Goal: Find specific page/section: Find specific page/section

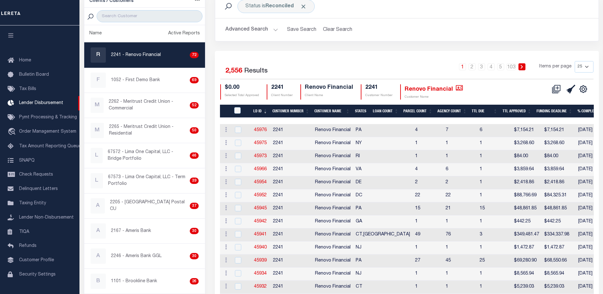
scroll to position [11, 0]
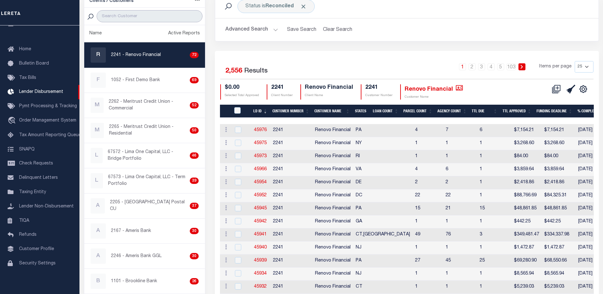
click at [154, 18] on input "search" at bounding box center [150, 16] width 106 height 12
type input "W"
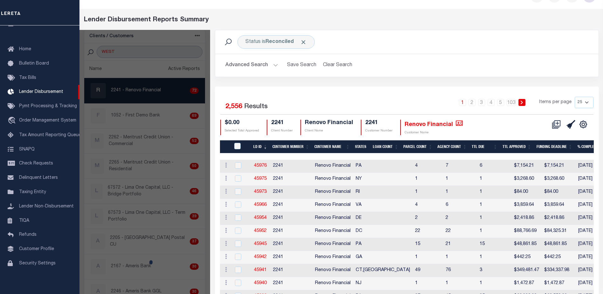
type input "WEST"
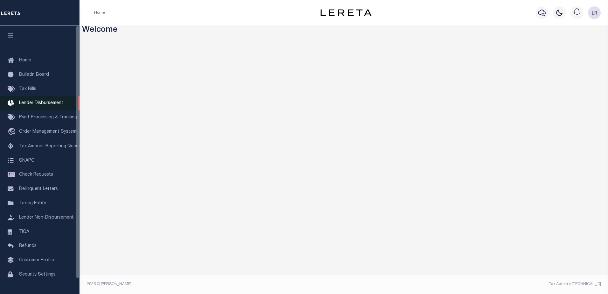
click at [36, 105] on span "Lender Disbursement" at bounding box center [41, 103] width 44 height 4
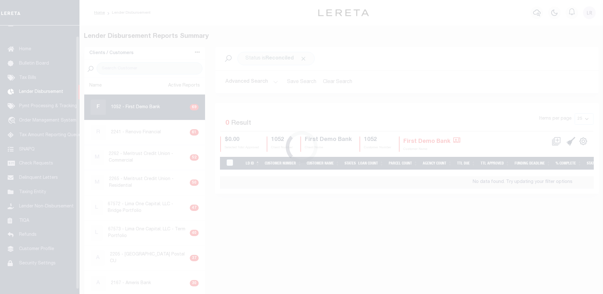
scroll to position [11, 0]
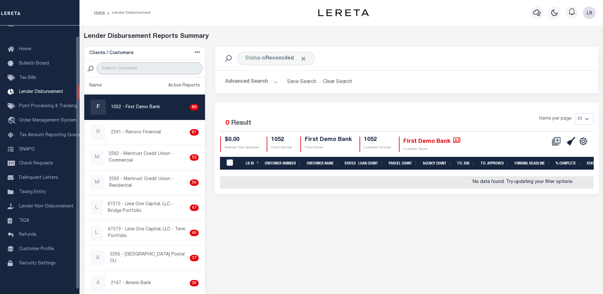
click at [129, 72] on input "search" at bounding box center [150, 68] width 106 height 12
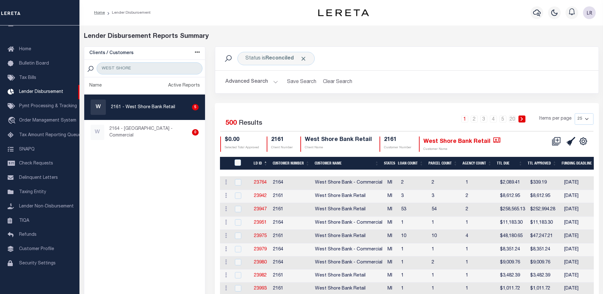
click at [266, 162] on th "LD ID" at bounding box center [260, 163] width 19 height 13
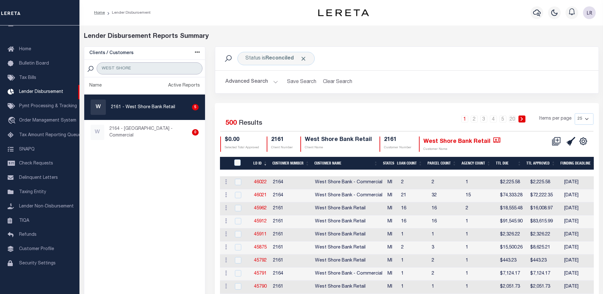
drag, startPoint x: 156, startPoint y: 68, endPoint x: 94, endPoint y: 70, distance: 61.7
click at [92, 68] on div "WEST SHORE" at bounding box center [144, 68] width 121 height 17
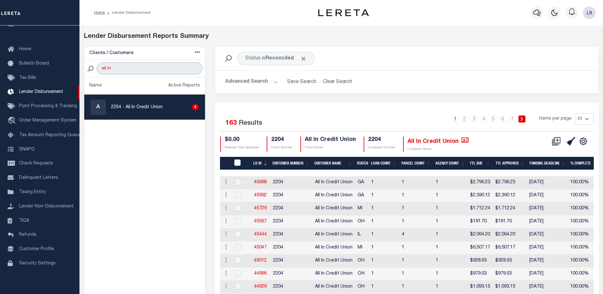
click at [126, 66] on input "all in" at bounding box center [150, 68] width 106 height 12
drag, startPoint x: 129, startPoint y: 67, endPoint x: 96, endPoint y: 69, distance: 33.2
click at [96, 69] on div "all in" at bounding box center [144, 68] width 121 height 17
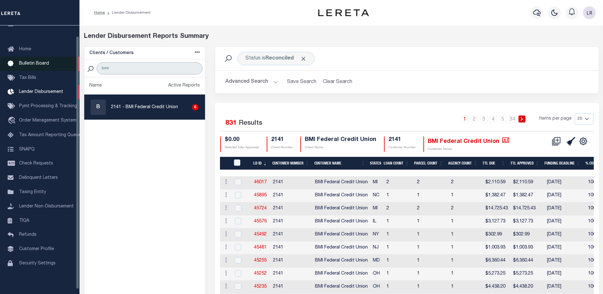
drag, startPoint x: 121, startPoint y: 69, endPoint x: 72, endPoint y: 64, distance: 49.2
click at [72, 64] on div "Home Lender Disbursement" at bounding box center [301, 268] width 603 height 536
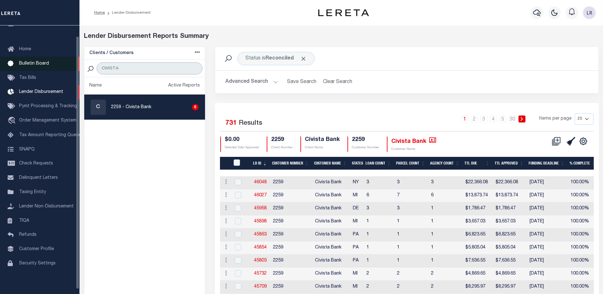
drag, startPoint x: 145, startPoint y: 67, endPoint x: 77, endPoint y: 68, distance: 67.4
click at [77, 68] on div "Home Lender Disbursement" at bounding box center [301, 270] width 603 height 541
click at [182, 140] on ul "Name Active Reports C 2259 - Civista Bank 6" at bounding box center [144, 295] width 121 height 436
click at [89, 146] on ul "Name Active Reports C 2259 - Civista Bank 6" at bounding box center [144, 295] width 121 height 436
drag, startPoint x: 131, startPoint y: 68, endPoint x: 32, endPoint y: 56, distance: 99.9
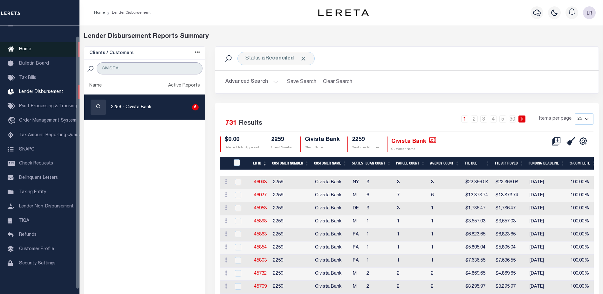
click at [32, 56] on div "Home Lender Disbursement" at bounding box center [301, 270] width 603 height 541
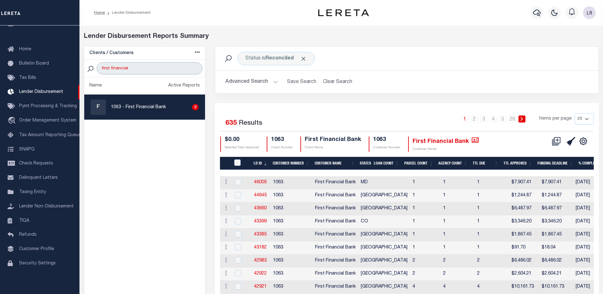
drag, startPoint x: 137, startPoint y: 71, endPoint x: 110, endPoint y: 68, distance: 26.8
click at [110, 68] on input "first financial" at bounding box center [150, 68] width 106 height 12
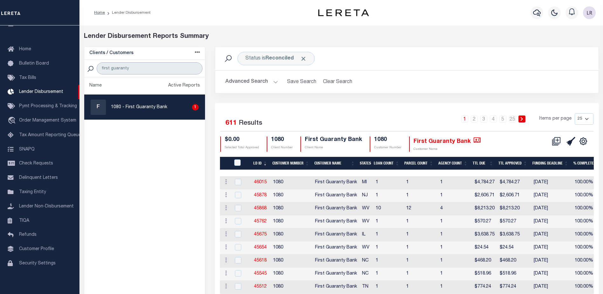
drag, startPoint x: 120, startPoint y: 69, endPoint x: 86, endPoint y: 67, distance: 34.1
click at [86, 67] on div "first guaranty" at bounding box center [144, 68] width 121 height 17
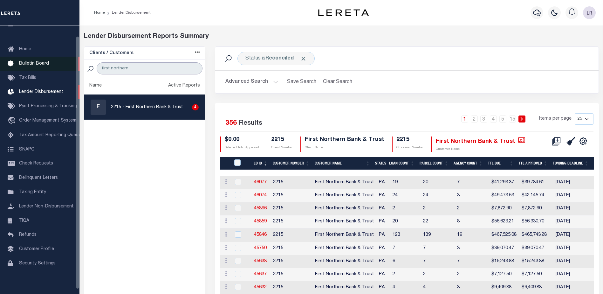
drag, startPoint x: 139, startPoint y: 65, endPoint x: 38, endPoint y: 64, distance: 100.8
click at [38, 64] on div "Home Lender Disbursement" at bounding box center [301, 282] width 603 height 564
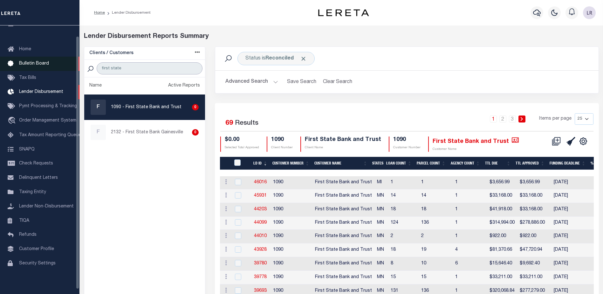
drag, startPoint x: 135, startPoint y: 70, endPoint x: 50, endPoint y: 69, distance: 85.2
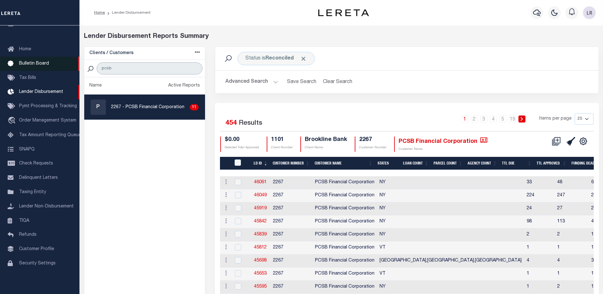
drag, startPoint x: 140, startPoint y: 72, endPoint x: 77, endPoint y: 64, distance: 63.5
click at [77, 64] on div "Home Lender Disbursement" at bounding box center [301, 268] width 603 height 536
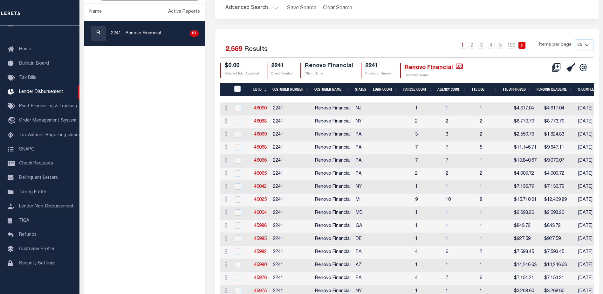
scroll to position [127, 0]
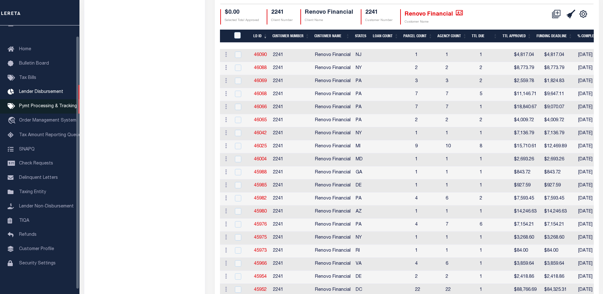
type input "RENOVO"
